Goal: Download file/media

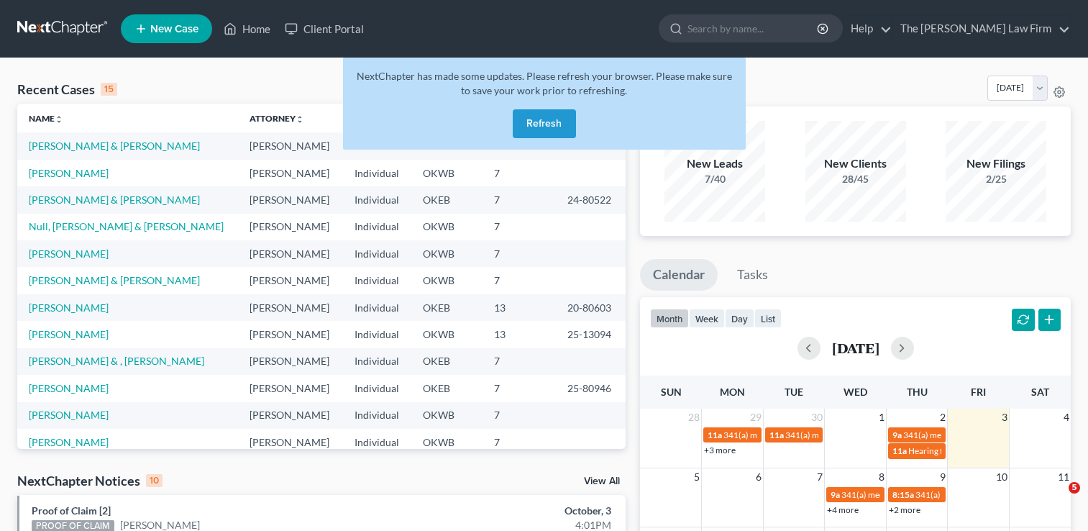
drag, startPoint x: 0, startPoint y: 0, endPoint x: 51, endPoint y: 25, distance: 56.9
click at [51, 25] on link at bounding box center [63, 29] width 92 height 26
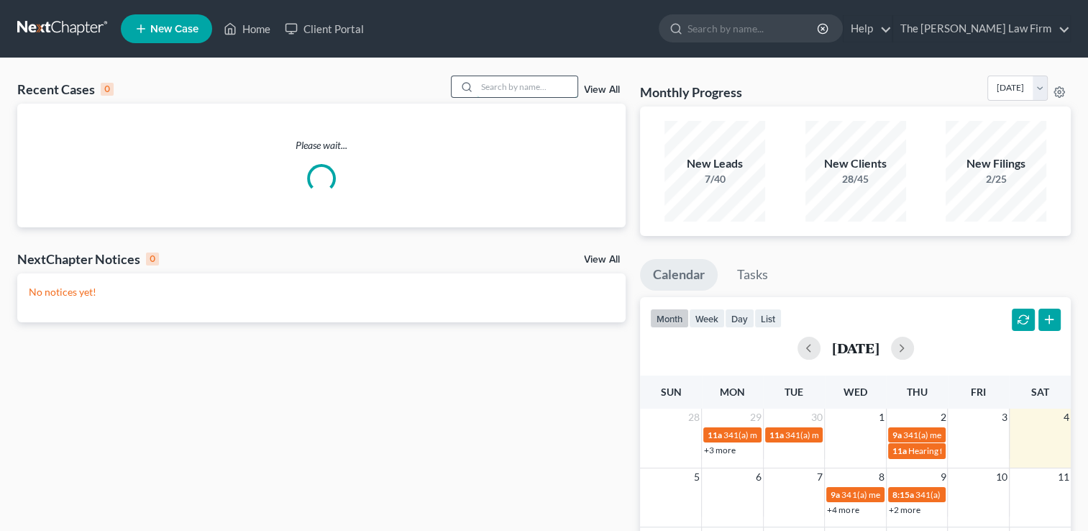
click at [532, 85] on input "search" at bounding box center [527, 86] width 101 height 21
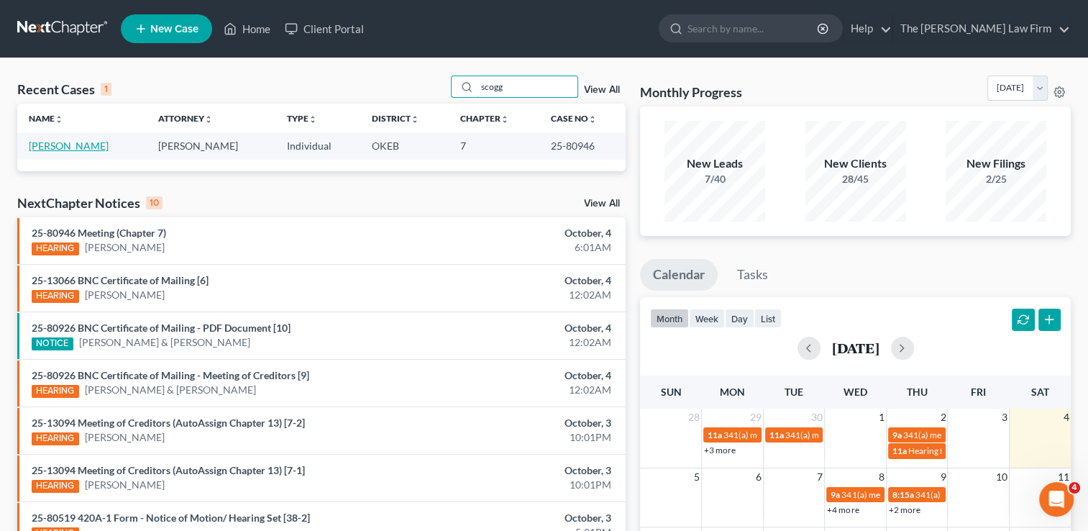
type input "scogg"
click at [71, 145] on link "[PERSON_NAME]" at bounding box center [69, 146] width 80 height 12
select select "3"
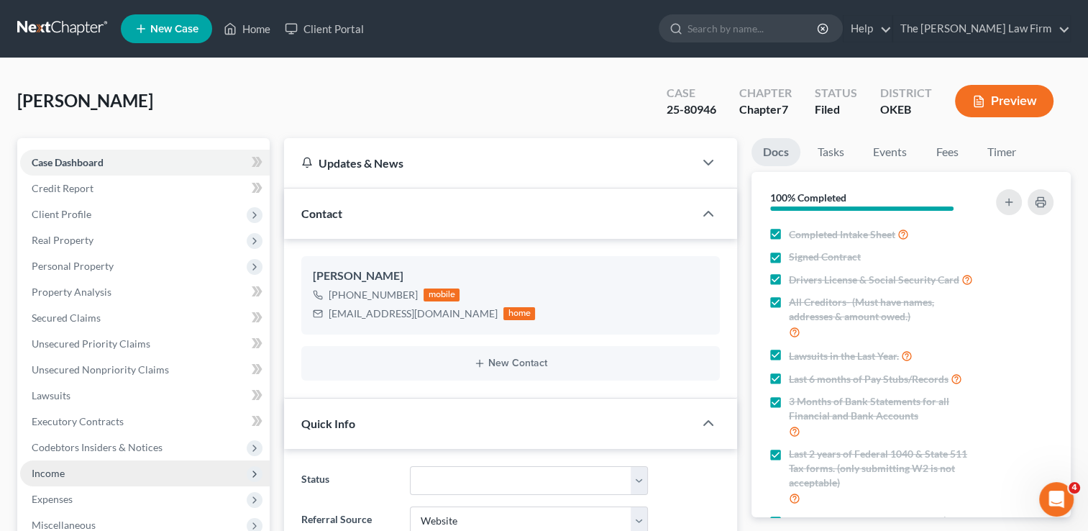
scroll to position [360, 0]
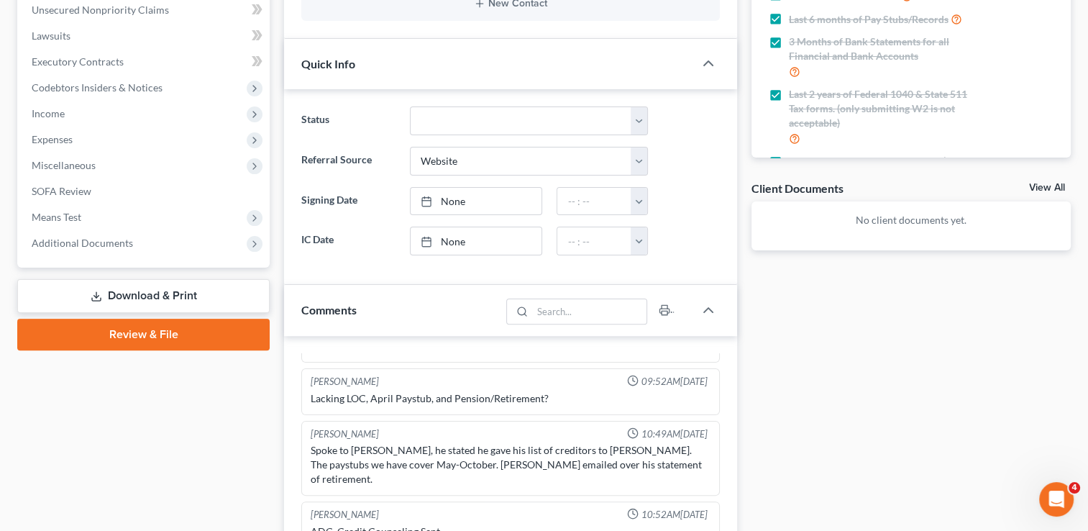
click at [142, 294] on link "Download & Print" at bounding box center [143, 296] width 253 height 34
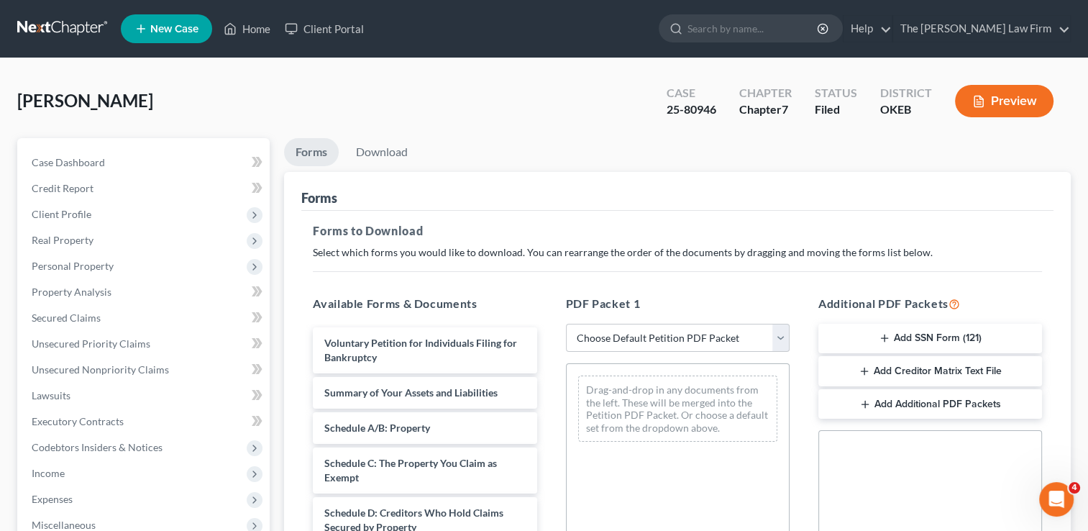
click at [952, 371] on button "Add Creditor Matrix Text File" at bounding box center [931, 371] width 224 height 30
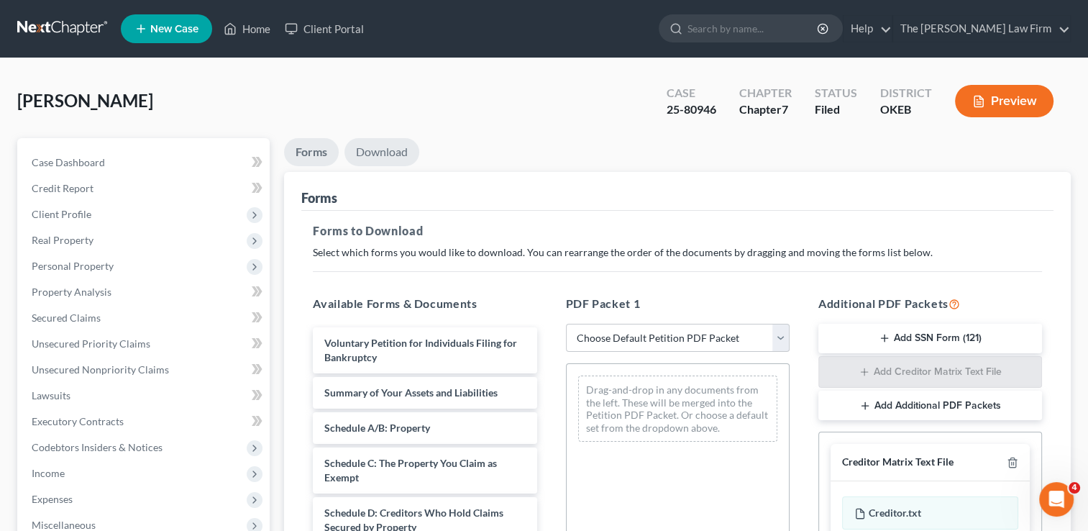
click at [394, 148] on link "Download" at bounding box center [382, 152] width 75 height 28
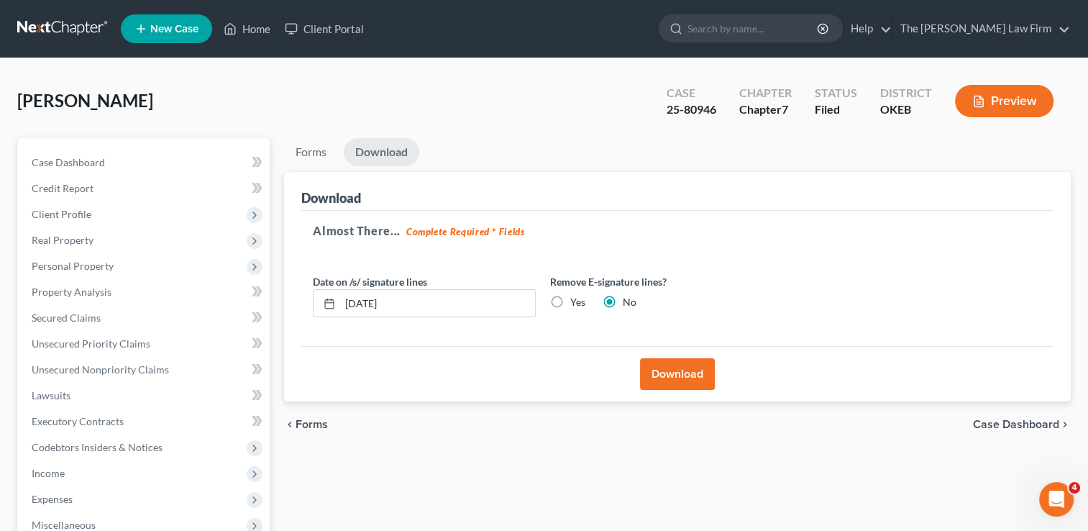
click at [683, 373] on button "Download" at bounding box center [677, 374] width 75 height 32
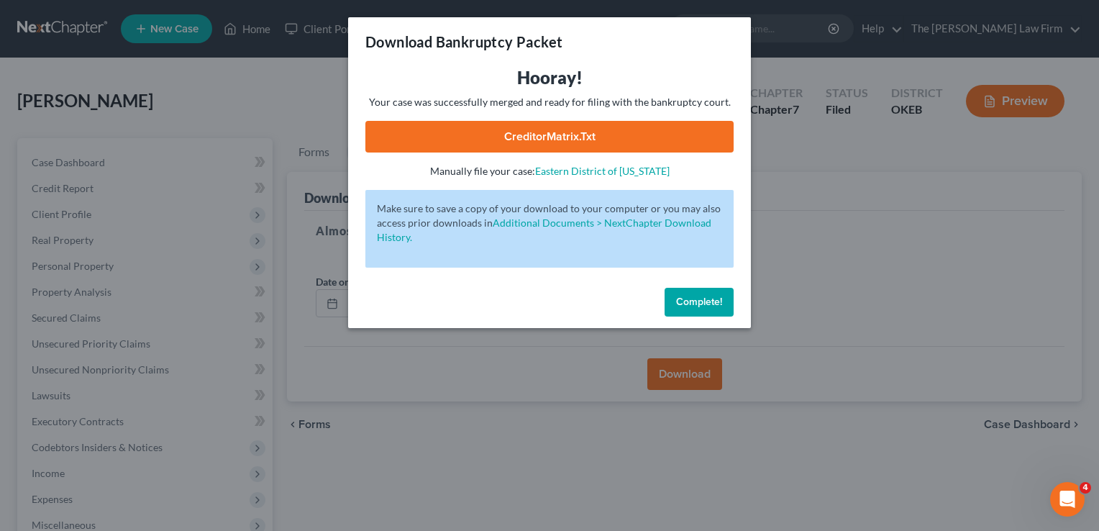
click at [596, 135] on link "CreditorMatrix.txt" at bounding box center [549, 137] width 368 height 32
drag, startPoint x: 604, startPoint y: 293, endPoint x: 624, endPoint y: 295, distance: 19.5
click at [604, 292] on div "Complete!" at bounding box center [549, 305] width 403 height 46
click at [705, 309] on button "Complete!" at bounding box center [699, 302] width 69 height 29
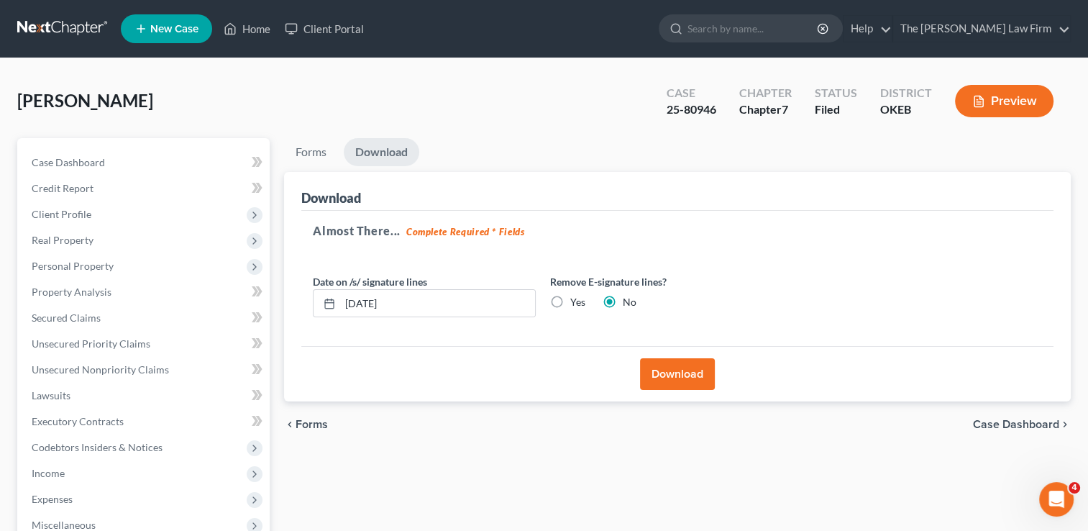
click at [68, 27] on link at bounding box center [63, 29] width 92 height 26
